Goal: Find contact information: Find contact information

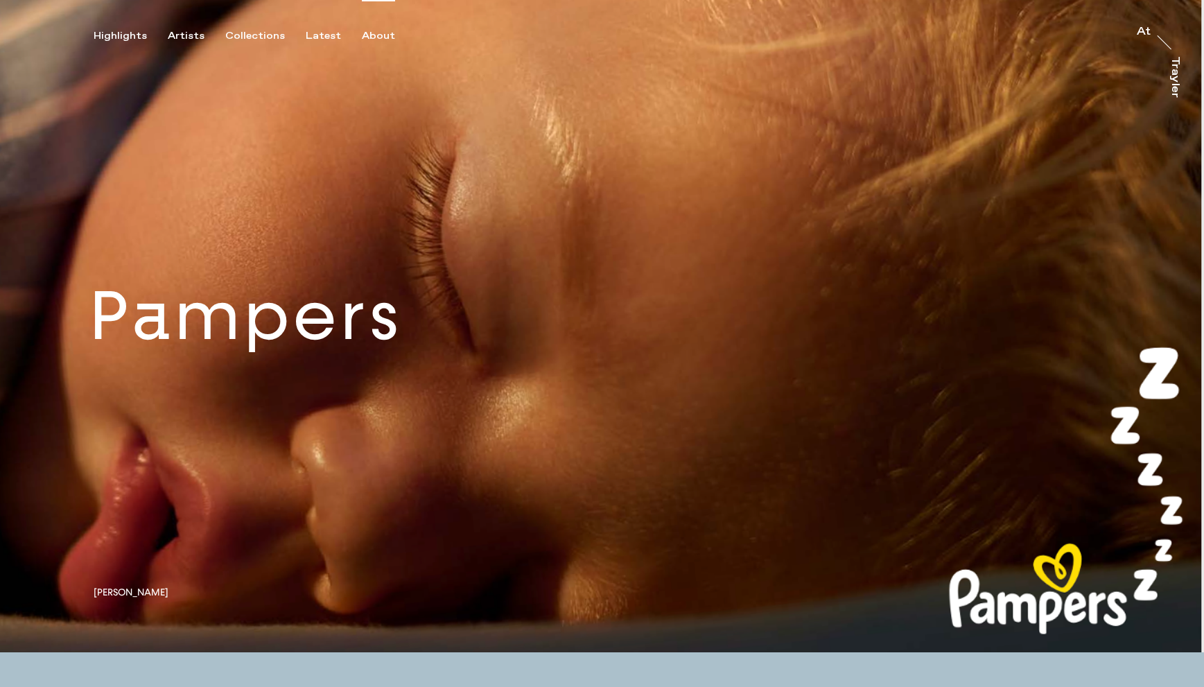
click at [362, 34] on div "About" at bounding box center [378, 36] width 33 height 12
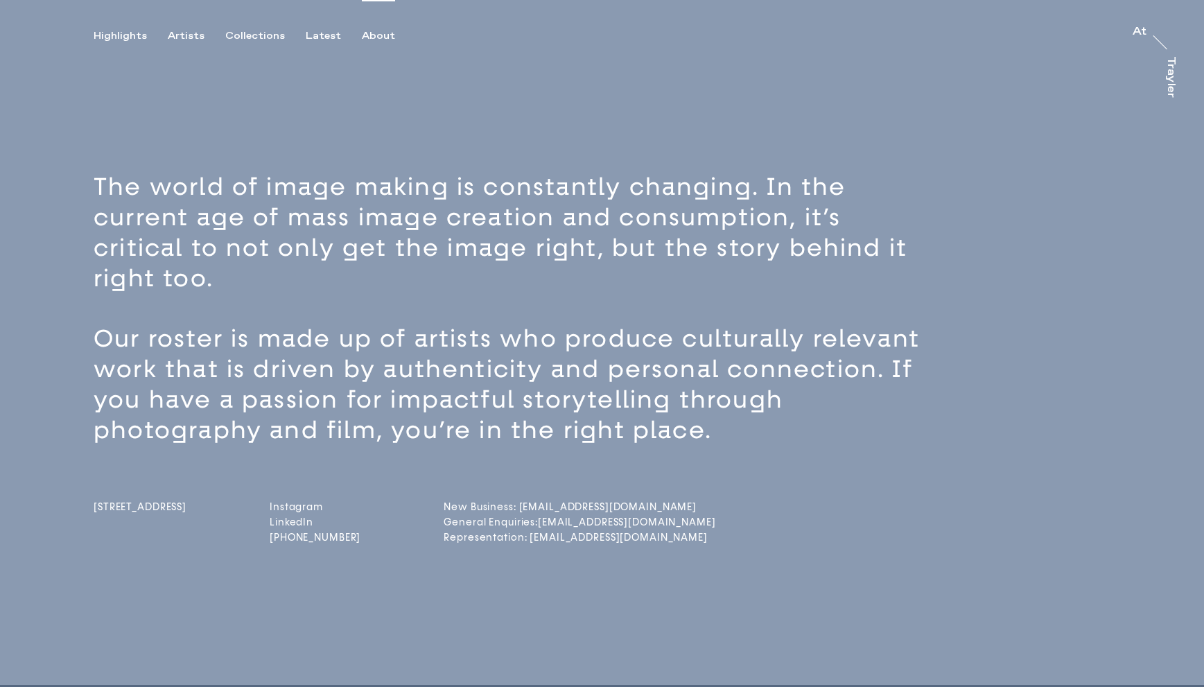
click at [118, 513] on span "[STREET_ADDRESS]" at bounding box center [140, 507] width 93 height 12
click at [308, 501] on link "[DOMAIN_NAME]" at bounding box center [315, 507] width 91 height 12
